Goal: Task Accomplishment & Management: Complete application form

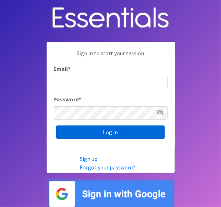
type input "[EMAIL_ADDRESS][DOMAIN_NAME]"
click at [116, 134] on input "Log in" at bounding box center [110, 132] width 108 height 13
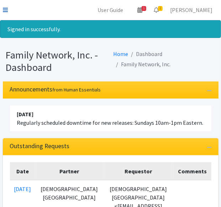
click at [4, 7] on icon at bounding box center [5, 10] width 5 height 6
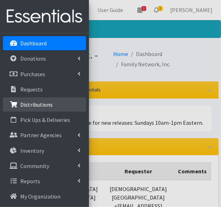
click at [38, 103] on p "Distributions" at bounding box center [36, 104] width 32 height 7
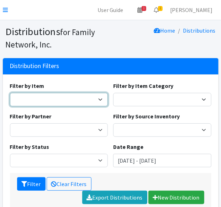
click at [47, 100] on select "Adult Briefs (Large/X-Large) Adult Briefs (Medium/Large) Adult Briefs (Small/Me…" at bounding box center [59, 99] width 98 height 13
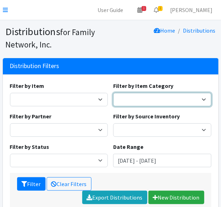
click at [159, 100] on select "Formula Disposable Diapers/Wipes Cloth Diapers & Accessories Period Supplies" at bounding box center [162, 99] width 98 height 13
select select "448"
click at [113, 93] on select "Formula Disposable Diapers/Wipes Cloth Diapers & Accessories Period Supplies" at bounding box center [162, 99] width 98 height 13
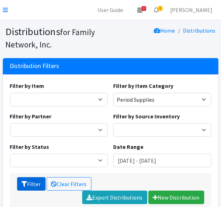
click at [32, 182] on button "Filter" at bounding box center [31, 184] width 28 height 13
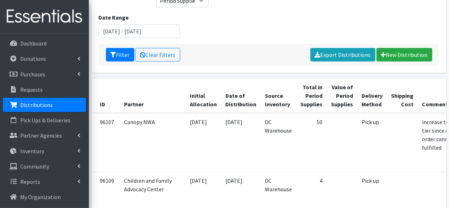
scroll to position [107, 0]
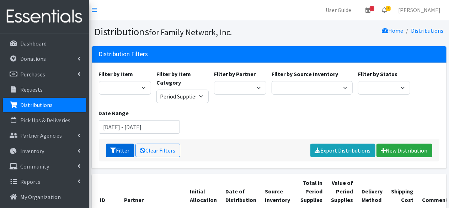
click at [116, 148] on button "Filter" at bounding box center [120, 149] width 28 height 13
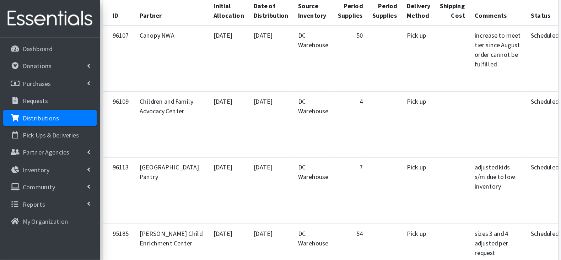
scroll to position [177, 0]
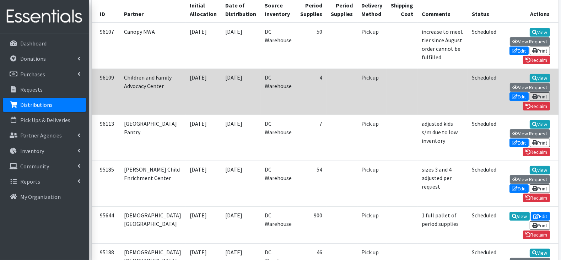
drag, startPoint x: 450, startPoint y: 1, endPoint x: 292, endPoint y: 126, distance: 201.8
click at [296, 115] on td "4" at bounding box center [311, 92] width 31 height 46
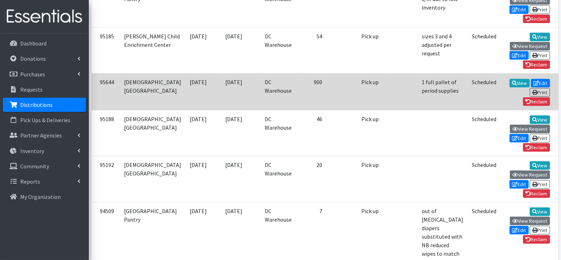
scroll to position [355, 0]
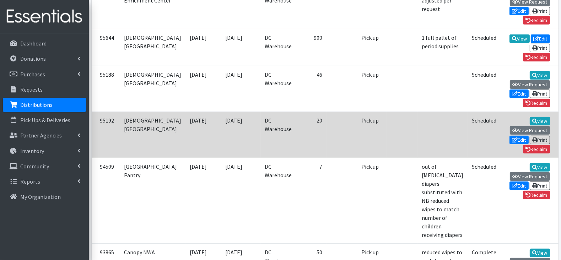
click at [296, 131] on td "20" at bounding box center [311, 135] width 31 height 46
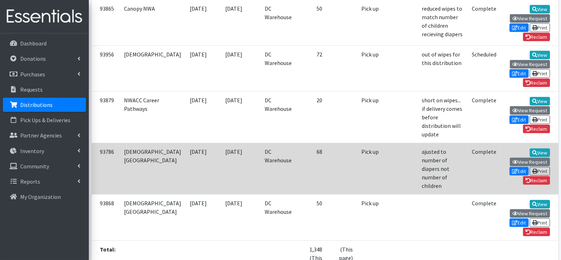
scroll to position [578, 0]
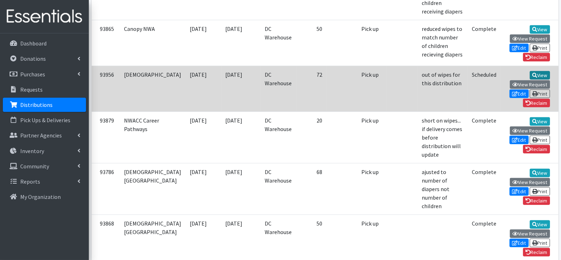
click at [448, 80] on link "View" at bounding box center [540, 75] width 20 height 9
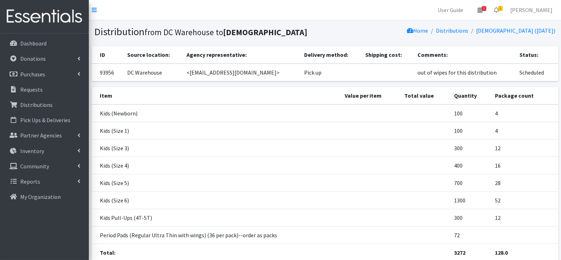
scroll to position [44, 0]
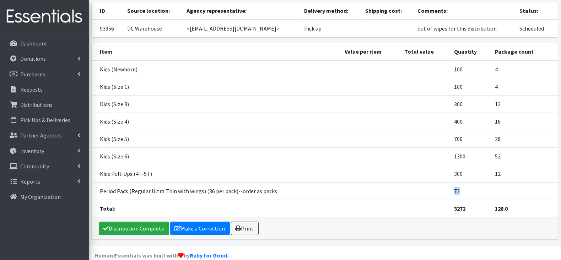
drag, startPoint x: 447, startPoint y: 194, endPoint x: 475, endPoint y: 191, distance: 27.5
click at [475, 191] on tr "Period Pads (Regular Ultra Thin with wings) (36 per pack)--order as packs 72" at bounding box center [325, 190] width 467 height 17
click at [326, 159] on td "Kids (Size 6)" at bounding box center [216, 155] width 249 height 17
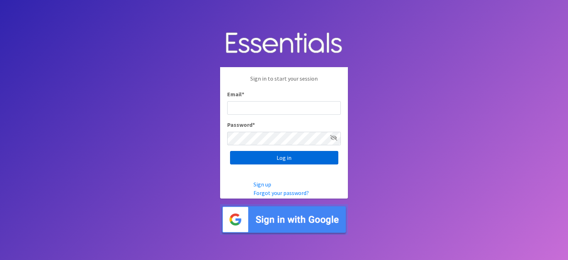
type input "[EMAIL_ADDRESS][DOMAIN_NAME]"
click at [284, 162] on input "Log in" at bounding box center [284, 157] width 108 height 13
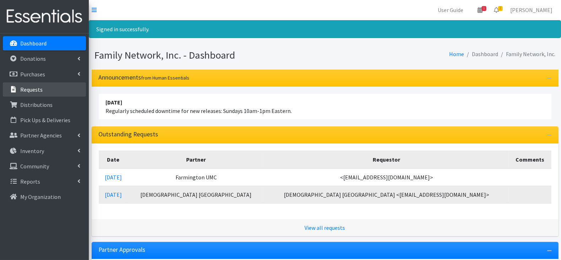
click at [59, 93] on link "Requests" at bounding box center [44, 89] width 83 height 14
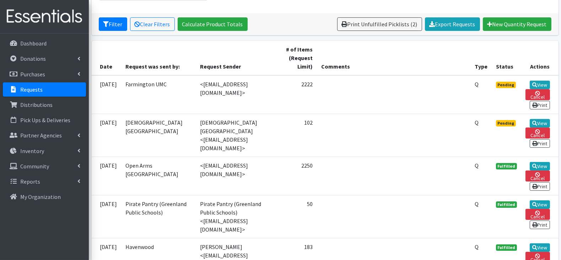
scroll to position [133, 0]
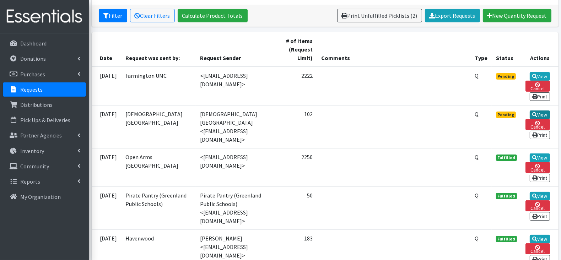
click at [533, 112] on icon at bounding box center [534, 114] width 5 height 5
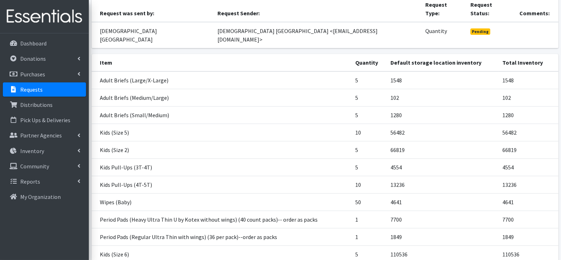
scroll to position [123, 0]
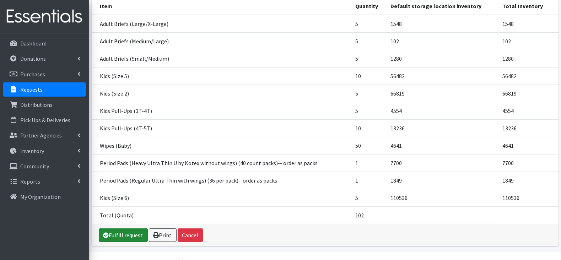
click at [130, 228] on link "Fulfill request" at bounding box center [123, 234] width 49 height 13
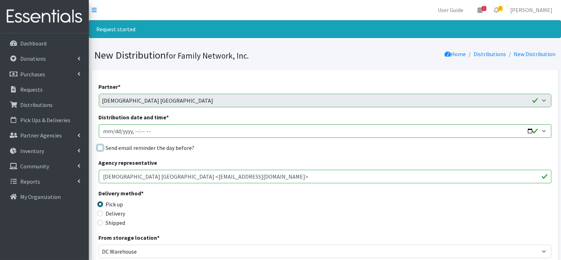
click at [101, 148] on input "Send email reminder the day before?" at bounding box center [100, 148] width 6 height 6
checkbox input "true"
click at [529, 129] on input "Distribution date and time *" at bounding box center [325, 130] width 452 height 13
type input "2025-09-30T13:00"
click at [336, 163] on div "Agency representative First Baptist Church Huntsville <glennardotson@yahoo.com>" at bounding box center [325, 170] width 452 height 25
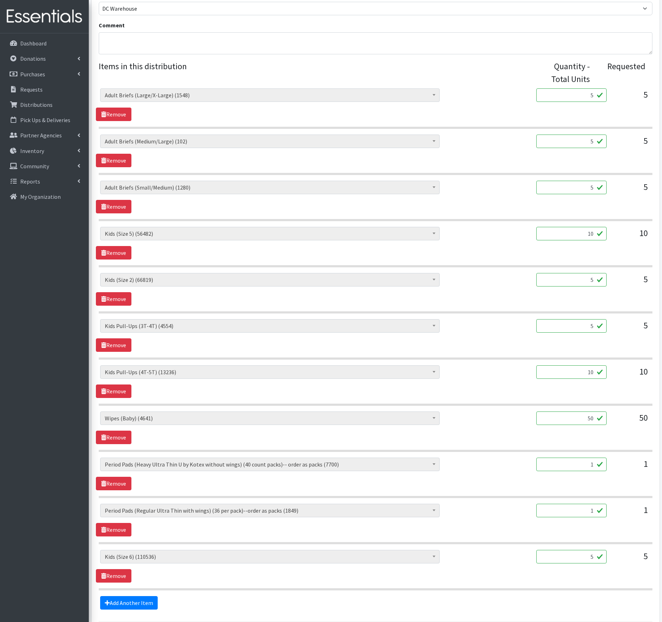
scroll to position [211, 0]
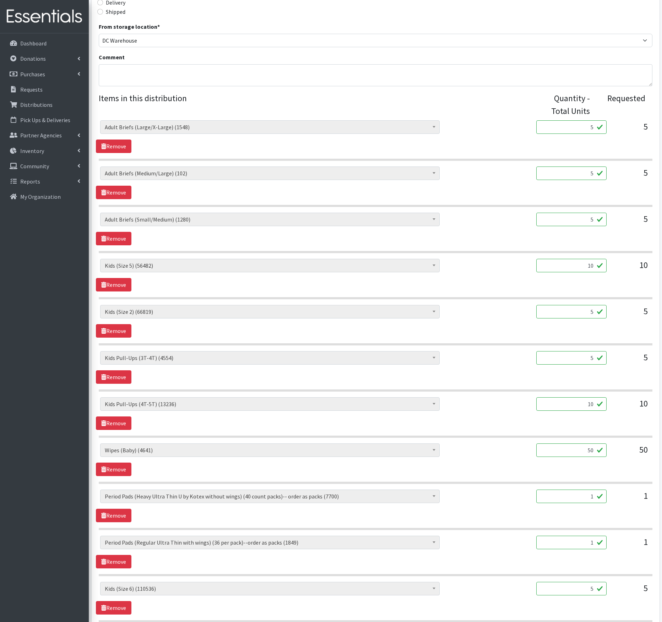
click at [560, 260] on input "10" at bounding box center [571, 265] width 70 height 13
type input "750"
click at [560, 260] on input "5" at bounding box center [571, 311] width 70 height 13
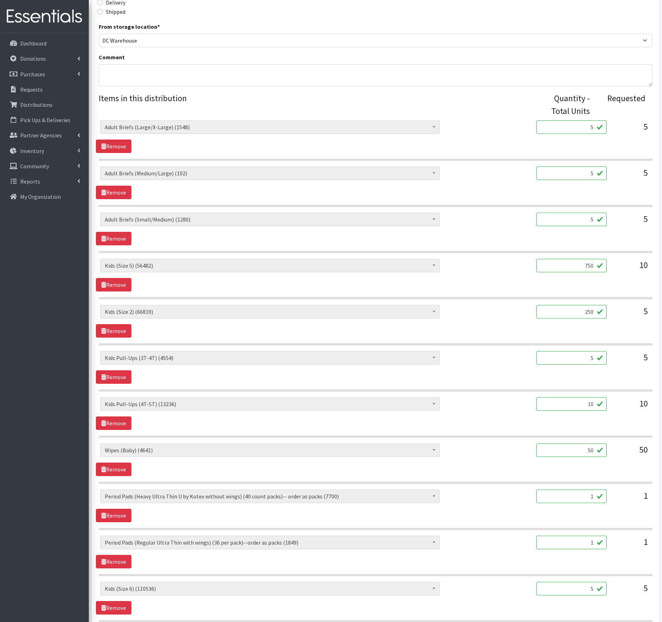
type input "250"
click at [560, 260] on input "5" at bounding box center [571, 357] width 70 height 13
type input "125"
click at [560, 260] on input "10" at bounding box center [571, 403] width 70 height 13
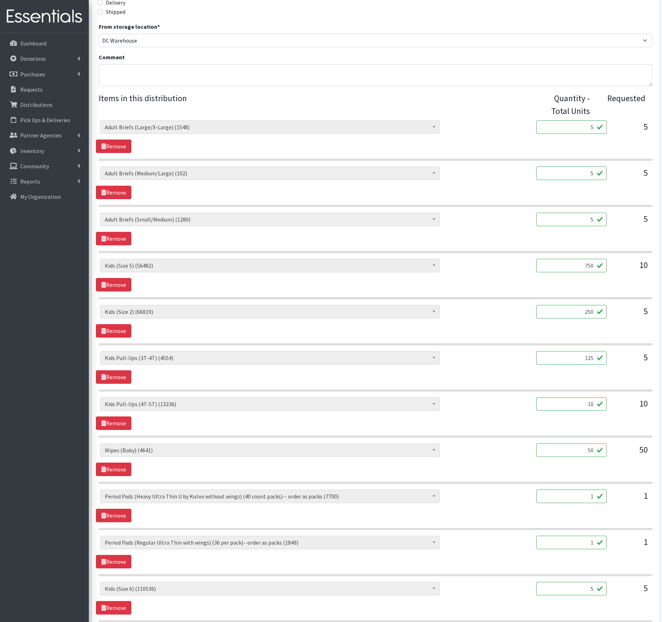
click at [560, 260] on input "10" at bounding box center [571, 403] width 70 height 13
type input "375"
click at [560, 260] on input "5" at bounding box center [571, 588] width 70 height 13
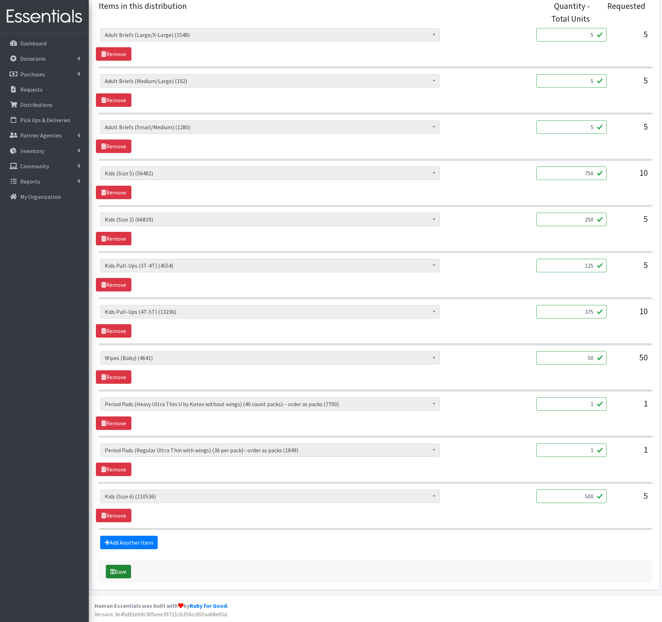
type input "500"
click at [119, 260] on button "Save" at bounding box center [118, 571] width 25 height 13
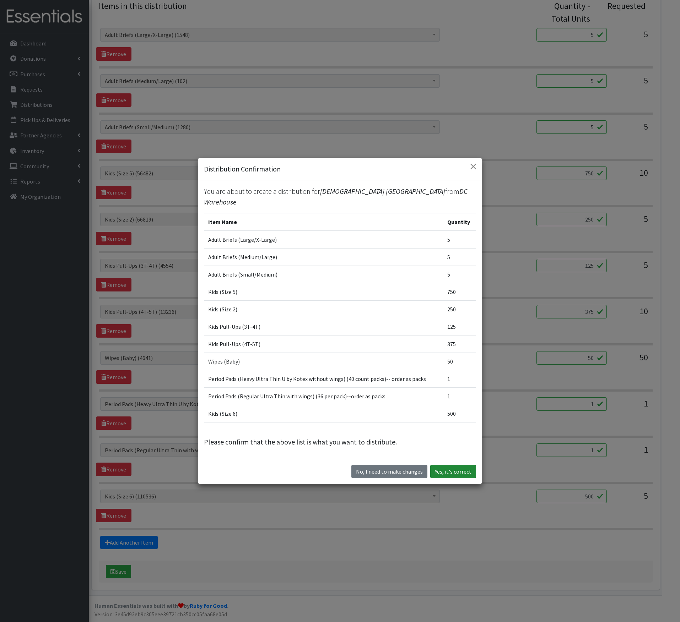
click at [439, 260] on button "Yes, it's correct" at bounding box center [453, 471] width 46 height 13
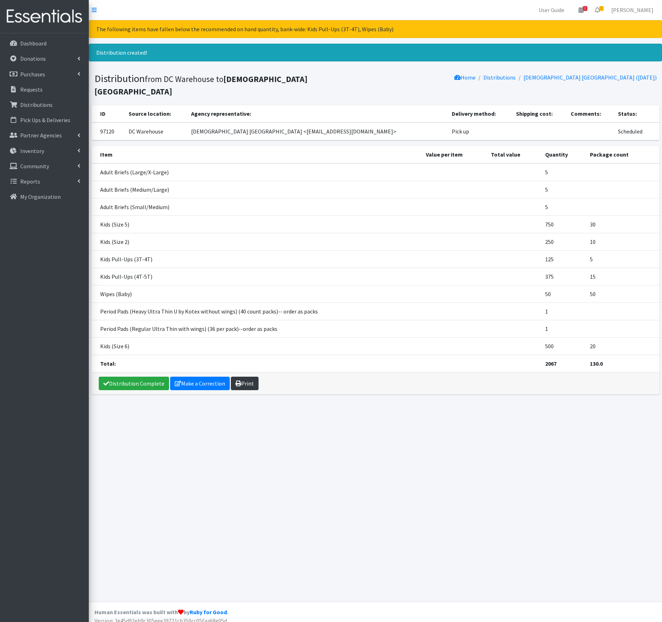
click at [255, 260] on link "Print" at bounding box center [245, 383] width 28 height 13
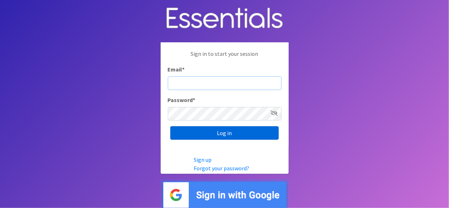
type input "lacey@familynetworknwa.com"
click at [229, 135] on input "Log in" at bounding box center [224, 132] width 108 height 13
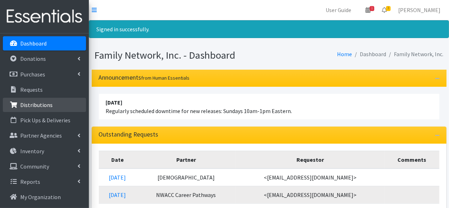
click at [42, 105] on p "Distributions" at bounding box center [36, 104] width 32 height 7
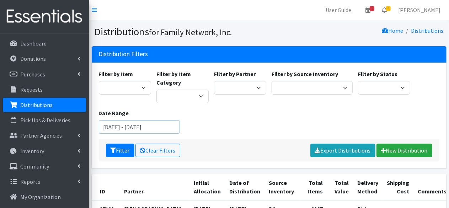
click at [150, 126] on input "[DATE] - [DATE]" at bounding box center [139, 126] width 81 height 13
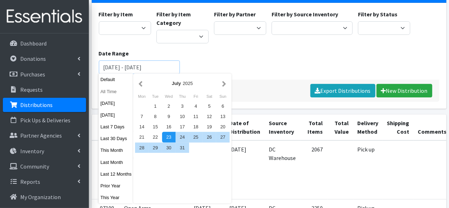
scroll to position [71, 0]
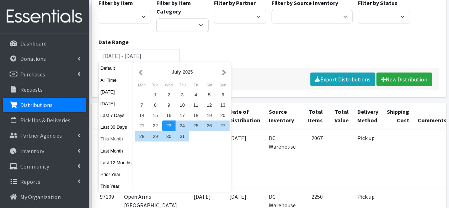
click at [112, 141] on button "This Month" at bounding box center [116, 139] width 35 height 10
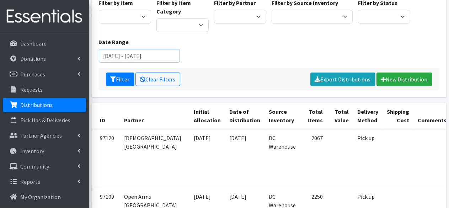
click at [147, 55] on input "[DATE] - [DATE]" at bounding box center [139, 55] width 81 height 13
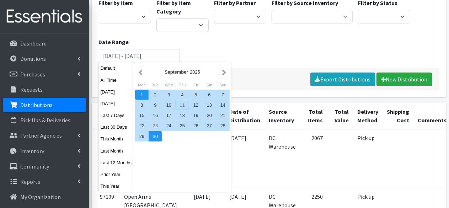
click at [179, 107] on div "11" at bounding box center [181, 105] width 13 height 10
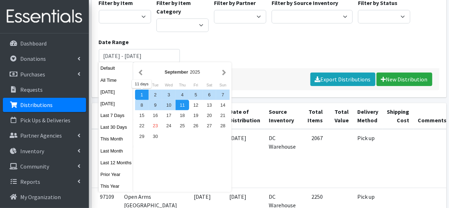
click at [142, 96] on div "1" at bounding box center [141, 95] width 13 height 10
type input "[DATE] - [DATE]"
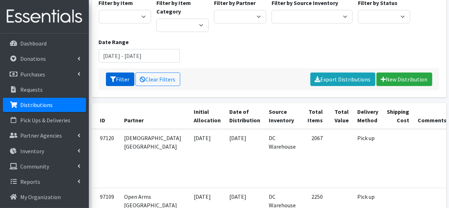
click at [111, 72] on button "Filter" at bounding box center [120, 78] width 28 height 13
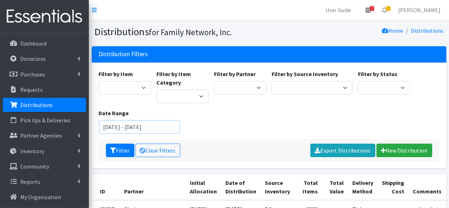
click at [150, 130] on input "September 1, 2025 - September 11, 2025" at bounding box center [139, 126] width 81 height 13
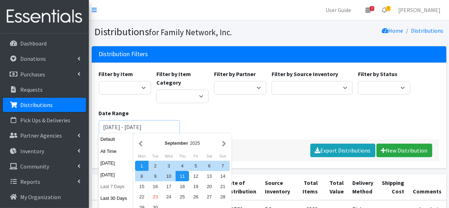
scroll to position [71, 0]
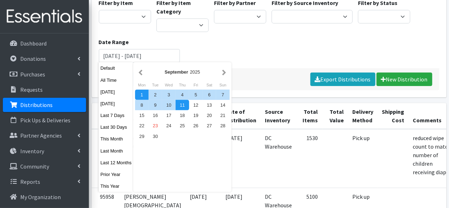
click at [113, 132] on div "Default All Time Today Yesterday Last 7 Days Last 30 Days This Month Last Month…" at bounding box center [116, 127] width 35 height 130
click at [110, 139] on button "This Month" at bounding box center [116, 139] width 35 height 10
type input "[DATE] - [DATE]"
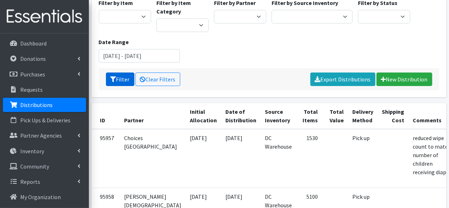
drag, startPoint x: 116, startPoint y: 78, endPoint x: 127, endPoint y: 76, distance: 10.9
click at [116, 78] on button "Filter" at bounding box center [120, 78] width 28 height 13
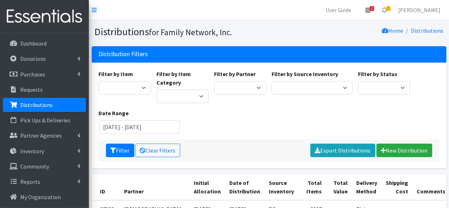
click at [365, 80] on div "Filter by Status Scheduled Complete" at bounding box center [384, 86] width 58 height 33
click at [368, 89] on select "Scheduled Complete" at bounding box center [384, 87] width 52 height 13
click at [300, 113] on div "Filter by Item Adult Briefs (Large/X-Large) Adult Briefs (Medium/Large) Adult B…" at bounding box center [269, 105] width 346 height 70
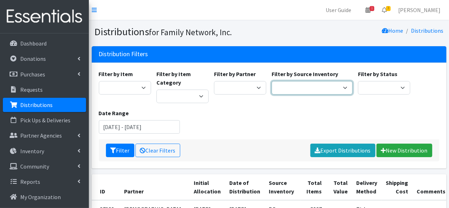
click at [299, 88] on select "DC Warehouse" at bounding box center [311, 87] width 81 height 13
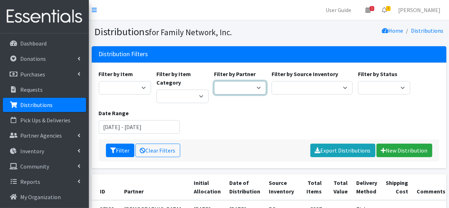
click at [233, 90] on select "2nd Street Pantry Missions [US_STATE] Coalition of Marshallese Bread of Life Ca…" at bounding box center [240, 87] width 52 height 13
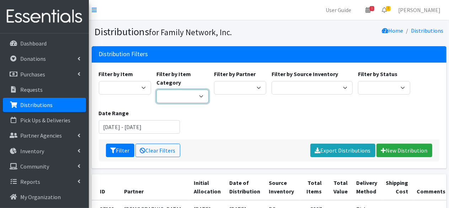
click at [175, 93] on select "Formula Disposable Diapers/Wipes Cloth Diapers & Accessories Period Supplies" at bounding box center [182, 96] width 52 height 13
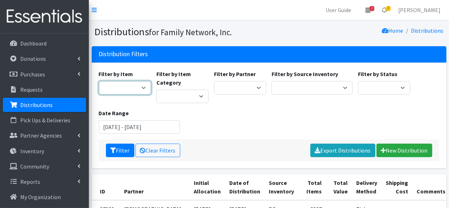
click at [127, 90] on select "Adult Briefs (Large/X-Large) Adult Briefs (Medium/Large) Adult Briefs (Small/Me…" at bounding box center [125, 87] width 52 height 13
click at [360, 108] on div "Filter by Item Adult Briefs (Large/X-Large) Adult Briefs (Medium/Large) Adult B…" at bounding box center [269, 105] width 346 height 70
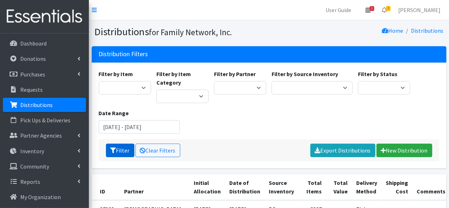
click at [114, 147] on icon "submit" at bounding box center [113, 150] width 6 height 6
click at [121, 129] on input "[DATE] - [DATE]" at bounding box center [139, 126] width 81 height 13
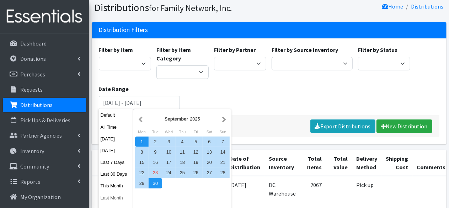
scroll to position [36, 0]
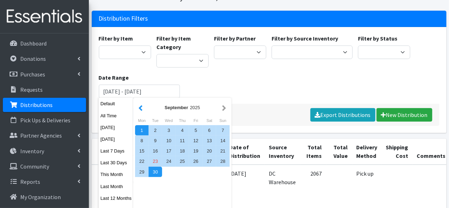
click at [140, 107] on button "button" at bounding box center [140, 107] width 7 height 9
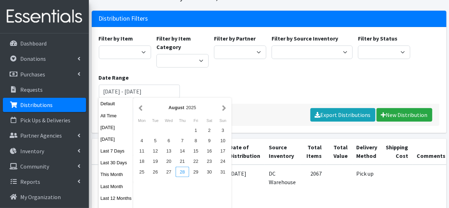
click at [179, 174] on div "28" at bounding box center [181, 172] width 13 height 10
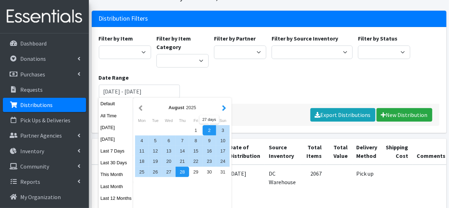
click at [222, 110] on button "button" at bounding box center [223, 107] width 7 height 9
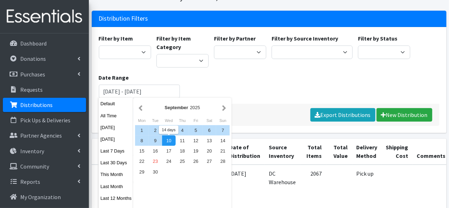
click at [163, 139] on div "10" at bounding box center [168, 140] width 13 height 10
type input "[DATE] - [DATE]"
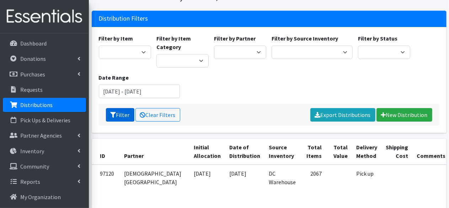
click at [113, 120] on button "Filter" at bounding box center [120, 114] width 28 height 13
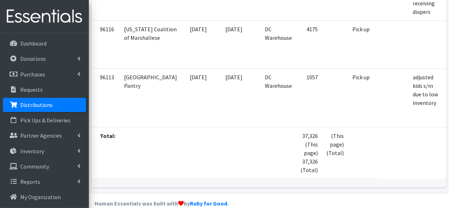
scroll to position [889, 0]
drag, startPoint x: 264, startPoint y: 121, endPoint x: 290, endPoint y: 121, distance: 26.3
click at [290, 126] on tr "Total: 37,326 (This page) 37,326 (Total) (This page) (Total)" at bounding box center [304, 151] width 424 height 51
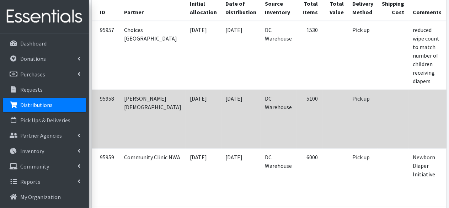
scroll to position [1, 0]
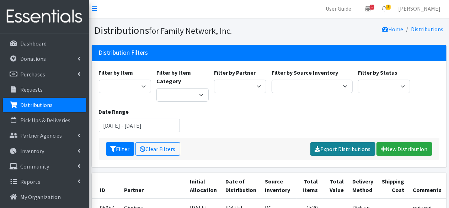
click at [338, 151] on link "Export Distributions" at bounding box center [342, 148] width 65 height 13
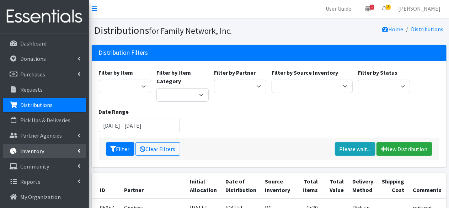
click at [28, 148] on p "Inventory" at bounding box center [32, 150] width 24 height 7
click at [38, 169] on link "Items & Inventory" at bounding box center [44, 166] width 83 height 14
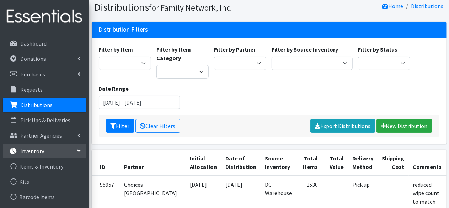
scroll to position [0, 0]
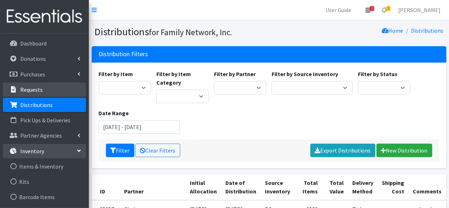
click at [39, 86] on p "Requests" at bounding box center [31, 89] width 22 height 7
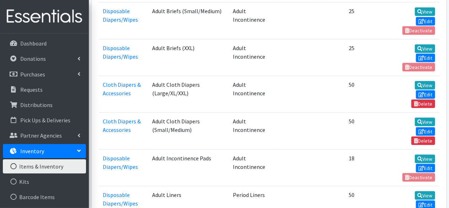
scroll to position [142, 0]
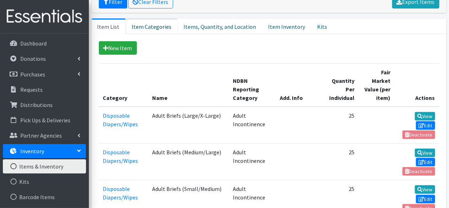
click at [139, 25] on link "Item Categories" at bounding box center [152, 26] width 52 height 16
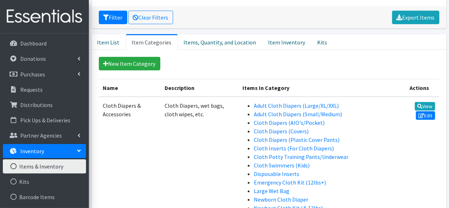
scroll to position [0, 0]
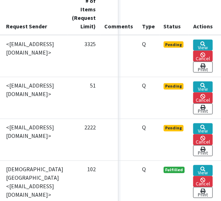
scroll to position [249, 122]
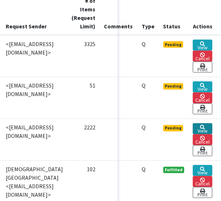
click at [198, 127] on link "View" at bounding box center [203, 129] width 20 height 11
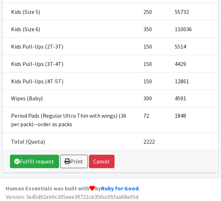
scroll to position [242, 0]
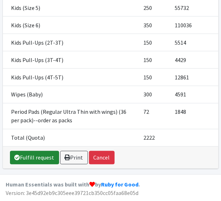
click at [39, 156] on link "Fulfill request" at bounding box center [34, 157] width 49 height 13
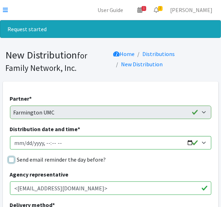
click at [13, 158] on input "Send email reminder the day before?" at bounding box center [12, 160] width 6 height 6
checkbox input "true"
click at [189, 141] on input "Distribution date and time *" at bounding box center [110, 142] width 201 height 13
type input "2025-09-30T13:00"
click at [158, 176] on div "Agency representative <charris@farmingtonumc.net>" at bounding box center [110, 182] width 201 height 25
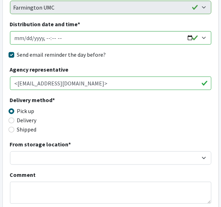
scroll to position [107, 0]
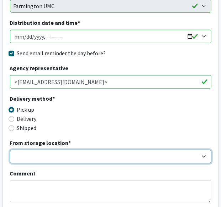
click at [67, 155] on select "DC Warehouse" at bounding box center [110, 156] width 201 height 13
select select "421"
click at [10, 150] on select "DC Warehouse" at bounding box center [110, 156] width 201 height 13
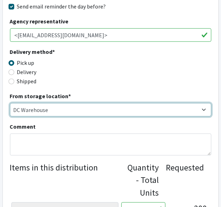
scroll to position [178, 0]
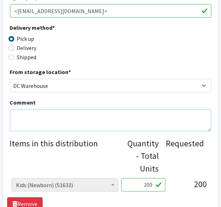
click at [46, 118] on textarea "Comment" at bounding box center [110, 121] width 201 height 22
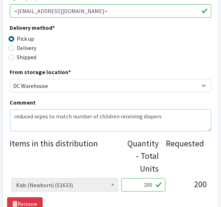
type textarea "reduced wipes to match number of children receiving diapers"
click at [120, 104] on div "Comment reduced wipes to match number of children receiving diapers" at bounding box center [110, 114] width 201 height 33
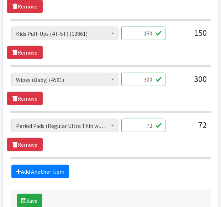
scroll to position [710, 0]
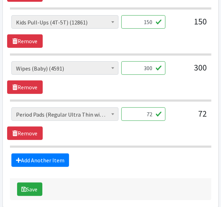
click at [151, 66] on input "300" at bounding box center [143, 67] width 44 height 13
type input "46"
click at [150, 85] on div "Adult Briefs (Large/X-Large) (1543) Adult Briefs (Medium/Large) (97) Adult Brie…" at bounding box center [110, 77] width 206 height 33
click at [28, 183] on button "Save" at bounding box center [29, 189] width 25 height 13
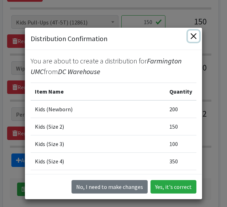
click at [194, 36] on button "Close" at bounding box center [193, 36] width 11 height 11
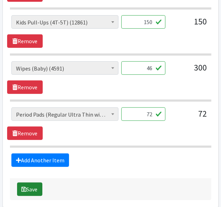
click at [32, 183] on button "Save" at bounding box center [29, 189] width 25 height 13
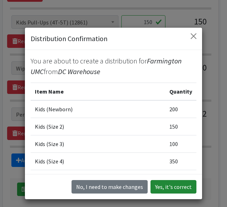
click at [168, 189] on button "Yes, it's correct" at bounding box center [173, 186] width 46 height 13
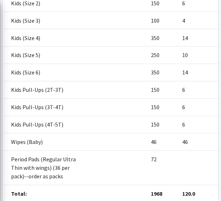
scroll to position [329, 0]
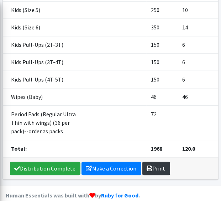
click at [152, 162] on link "Print" at bounding box center [156, 168] width 28 height 13
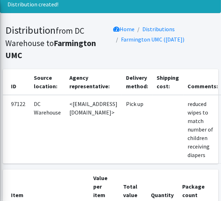
scroll to position [0, 0]
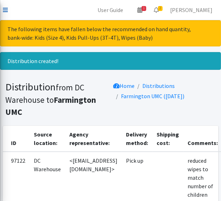
click at [5, 6] on link at bounding box center [5, 10] width 5 height 9
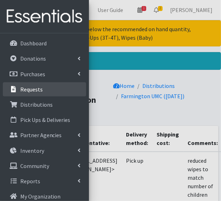
click at [28, 91] on p "Requests" at bounding box center [31, 89] width 22 height 7
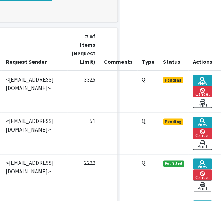
scroll to position [213, 122]
click at [198, 119] on link "View" at bounding box center [203, 122] width 20 height 11
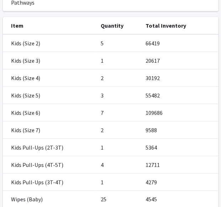
scroll to position [174, 0]
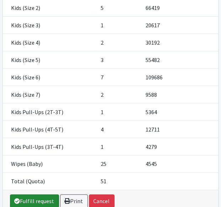
click at [38, 200] on link "Fulfill request" at bounding box center [34, 201] width 49 height 13
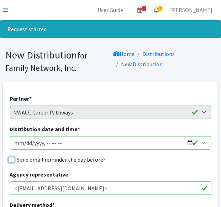
click at [11, 159] on input "Send email reminder the day before?" at bounding box center [12, 160] width 6 height 6
checkbox input "true"
click at [186, 144] on input "Distribution date and time *" at bounding box center [110, 142] width 201 height 13
type input "2025-09-30T13:00"
drag, startPoint x: 188, startPoint y: 90, endPoint x: 170, endPoint y: 101, distance: 20.7
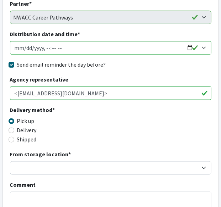
scroll to position [107, 0]
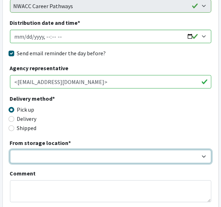
click at [47, 162] on select "DC Warehouse" at bounding box center [110, 156] width 201 height 13
select select "421"
click at [10, 150] on select "DC Warehouse" at bounding box center [110, 156] width 201 height 13
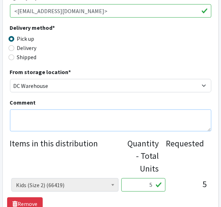
click at [59, 122] on textarea "Comment" at bounding box center [110, 121] width 201 height 22
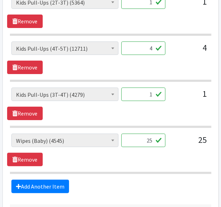
scroll to position [639, 0]
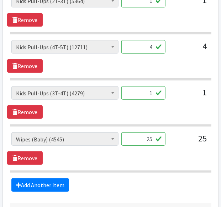
type textarea "reduced 4t5t to fit within tier limit"
click at [146, 47] on input "4" at bounding box center [143, 46] width 44 height 13
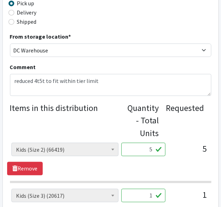
scroll to position [284, 0]
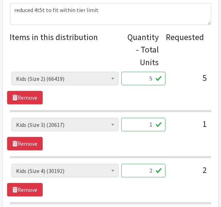
click at [154, 78] on input "5" at bounding box center [143, 78] width 44 height 13
type input "250"
click at [150, 123] on input "1" at bounding box center [143, 124] width 44 height 13
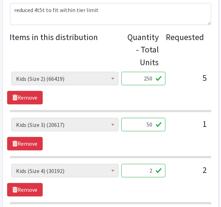
type input "50"
click at [150, 173] on input "2" at bounding box center [143, 170] width 44 height 13
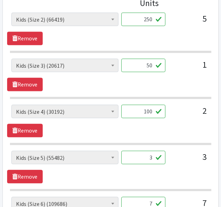
scroll to position [355, 0]
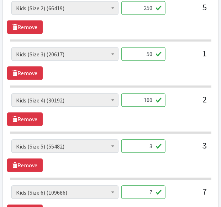
type input "100"
click at [149, 143] on input "3" at bounding box center [143, 146] width 44 height 13
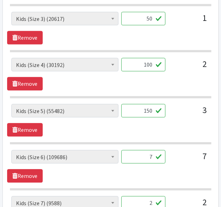
type input "150"
click at [151, 156] on input "7" at bounding box center [143, 156] width 44 height 13
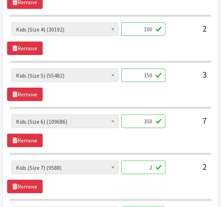
type input "350"
click at [151, 167] on input "2" at bounding box center [143, 167] width 44 height 13
type input "100"
click at [173, 162] on div "2" at bounding box center [189, 170] width 36 height 19
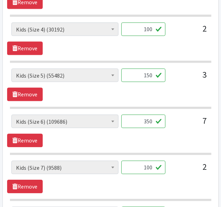
scroll to position [462, 0]
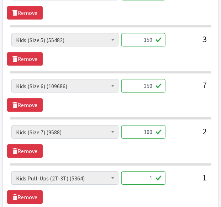
click at [149, 176] on input "1" at bounding box center [143, 178] width 44 height 13
type input "25"
click at [177, 182] on div "1" at bounding box center [189, 181] width 36 height 19
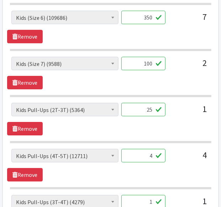
scroll to position [533, 0]
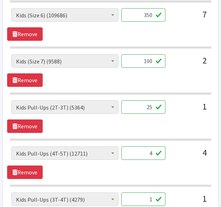
click at [149, 151] on input "4" at bounding box center [143, 153] width 44 height 13
type input "75"
click at [155, 197] on input "1" at bounding box center [143, 199] width 44 height 13
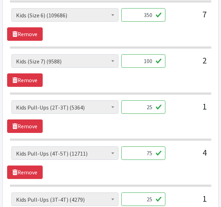
type input "25"
click at [172, 163] on div "Adult Briefs (Large/X-Large) (1543) Adult Briefs (Medium/Large) (97) Adult Brie…" at bounding box center [110, 163] width 206 height 33
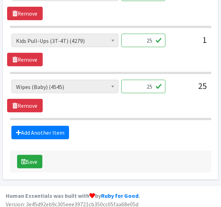
scroll to position [692, 0]
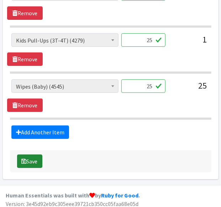
click at [31, 159] on button "Save" at bounding box center [29, 161] width 25 height 13
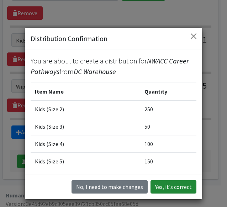
click at [175, 193] on button "Yes, it's correct" at bounding box center [173, 186] width 46 height 13
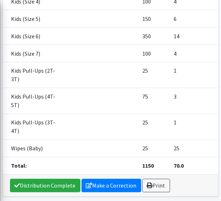
scroll to position [295, 0]
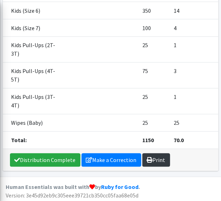
click at [147, 160] on icon at bounding box center [150, 161] width 6 height 6
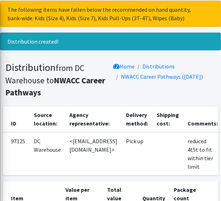
scroll to position [0, 0]
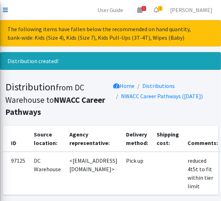
click at [4, 10] on icon at bounding box center [5, 10] width 5 height 6
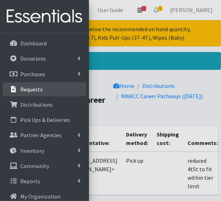
click at [48, 86] on link "Requests" at bounding box center [44, 89] width 83 height 14
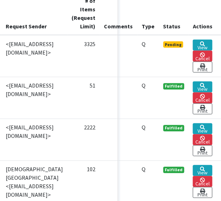
scroll to position [249, 122]
drag, startPoint x: 205, startPoint y: 44, endPoint x: 174, endPoint y: 54, distance: 32.0
click at [205, 44] on link "View" at bounding box center [203, 45] width 20 height 11
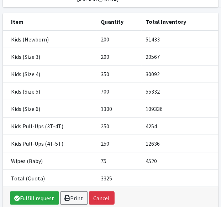
scroll to position [142, 0]
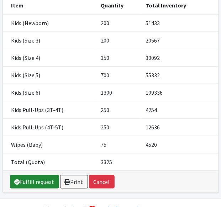
click at [28, 189] on link "Fulfill request" at bounding box center [34, 181] width 49 height 13
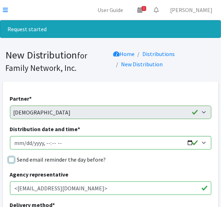
click at [10, 159] on input "Send email reminder the day before?" at bounding box center [12, 160] width 6 height 6
checkbox input "true"
click at [188, 140] on input "Distribution date and time *" at bounding box center [110, 142] width 201 height 13
type input "2025-09-30T13:00"
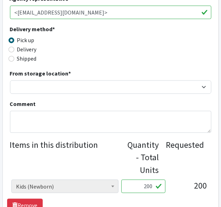
scroll to position [178, 0]
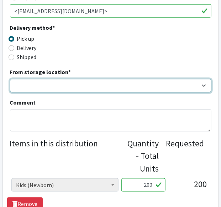
click at [31, 85] on select "DC Warehouse" at bounding box center [110, 85] width 201 height 13
select select "421"
click at [10, 79] on select "DC Warehouse" at bounding box center [110, 85] width 201 height 13
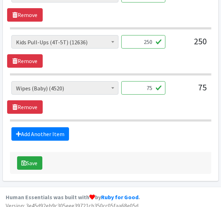
scroll to position [601, 0]
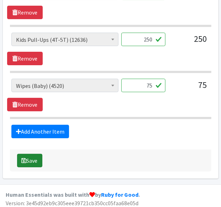
click at [30, 159] on button "Save" at bounding box center [29, 160] width 25 height 13
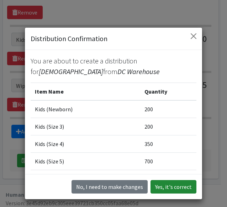
click at [170, 186] on button "Yes, it's correct" at bounding box center [173, 186] width 46 height 13
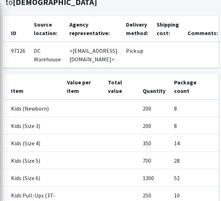
scroll to position [235, 0]
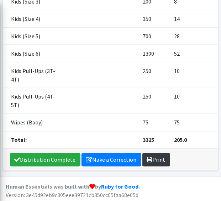
click at [155, 159] on link "Print" at bounding box center [156, 159] width 28 height 13
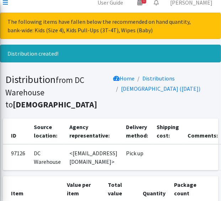
scroll to position [0, 0]
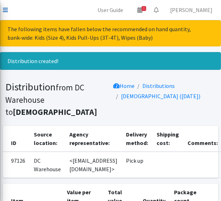
click at [5, 11] on icon at bounding box center [5, 10] width 5 height 6
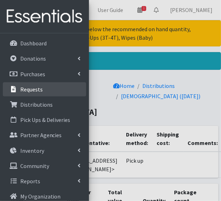
click at [32, 90] on p "Requests" at bounding box center [31, 89] width 22 height 7
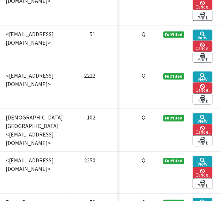
scroll to position [284, 122]
click at [193, 115] on link "View" at bounding box center [203, 119] width 20 height 11
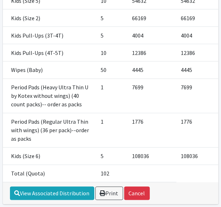
scroll to position [287, 0]
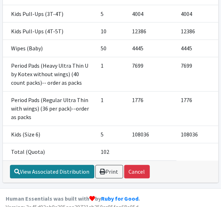
click at [39, 166] on link "View Associated Distribution" at bounding box center [52, 172] width 84 height 13
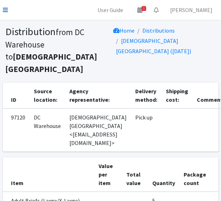
click at [5, 12] on icon at bounding box center [5, 10] width 5 height 6
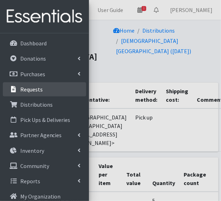
click at [40, 96] on li "Requests" at bounding box center [44, 89] width 83 height 15
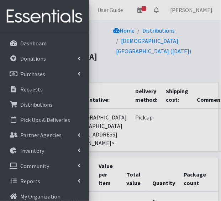
click at [96, 28] on div at bounding box center [110, 100] width 221 height 201
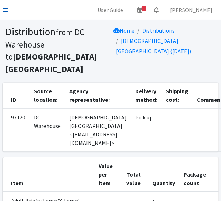
click at [6, 13] on link at bounding box center [5, 10] width 5 height 9
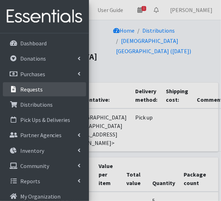
click at [26, 86] on p "Requests" at bounding box center [31, 89] width 22 height 7
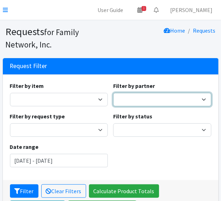
click at [136, 96] on select "2nd Street Pantry Missions [US_STATE] Coalition of Marshallese Bread of Life Ca…" at bounding box center [162, 99] width 98 height 13
select select "7442"
click at [113, 93] on select "2nd Street Pantry Missions [US_STATE] Coalition of Marshallese Bread of Life Ca…" at bounding box center [162, 99] width 98 height 13
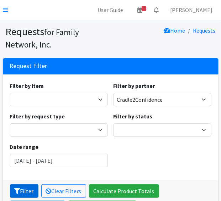
click at [18, 188] on button "Filter" at bounding box center [24, 191] width 28 height 13
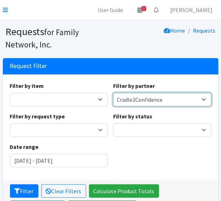
click at [143, 101] on select "2nd Street Pantry Missions Arkansas Coalition of Marshallese Bread of Life Cano…" at bounding box center [162, 99] width 98 height 13
select select "5449"
click at [113, 93] on select "2nd Street Pantry Missions Arkansas Coalition of Marshallese Bread of Life Cano…" at bounding box center [162, 99] width 98 height 13
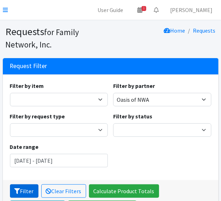
click at [24, 185] on button "Filter" at bounding box center [24, 191] width 28 height 13
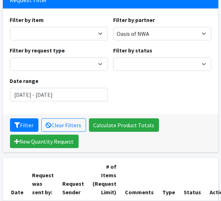
scroll to position [107, 0]
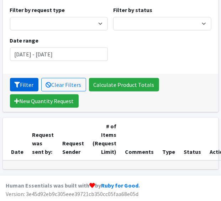
click at [28, 83] on button "Filter" at bounding box center [24, 84] width 28 height 13
